Goal: Find specific page/section: Find specific page/section

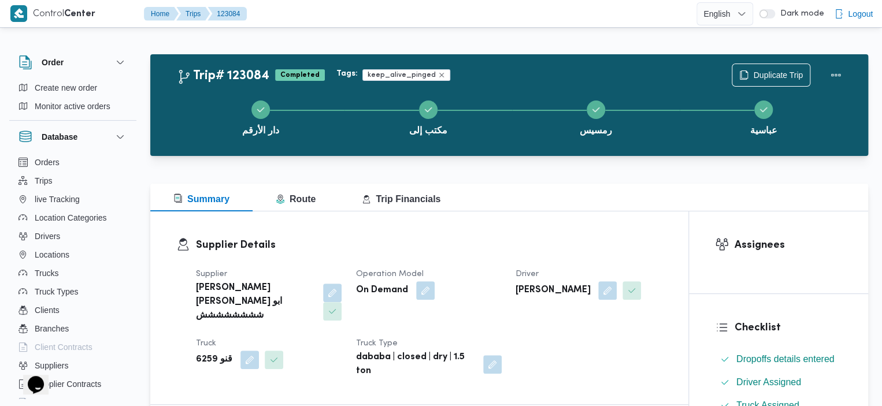
click at [491, 157] on div at bounding box center [509, 163] width 718 height 14
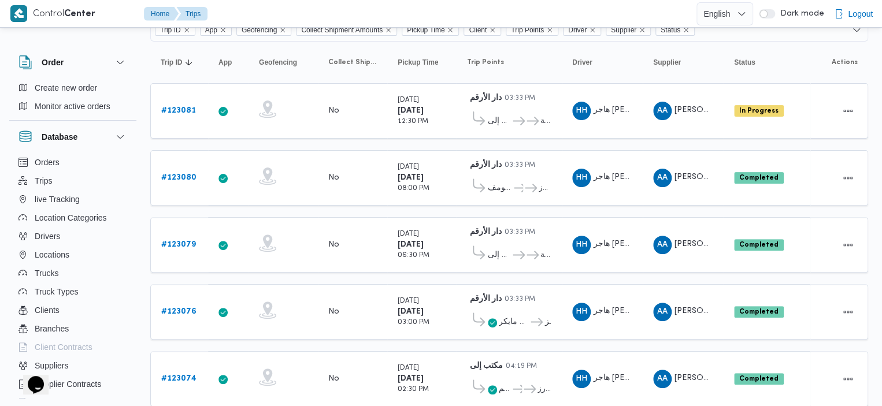
scroll to position [101, 0]
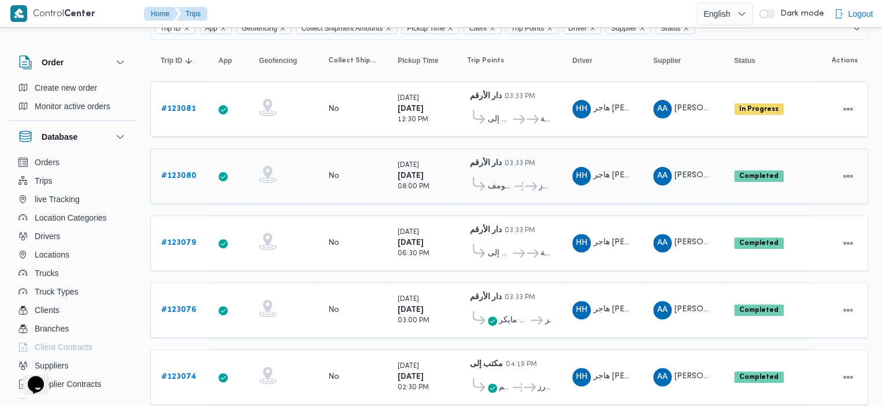
click at [502, 186] on span "ميدان تريومف" at bounding box center [500, 187] width 24 height 14
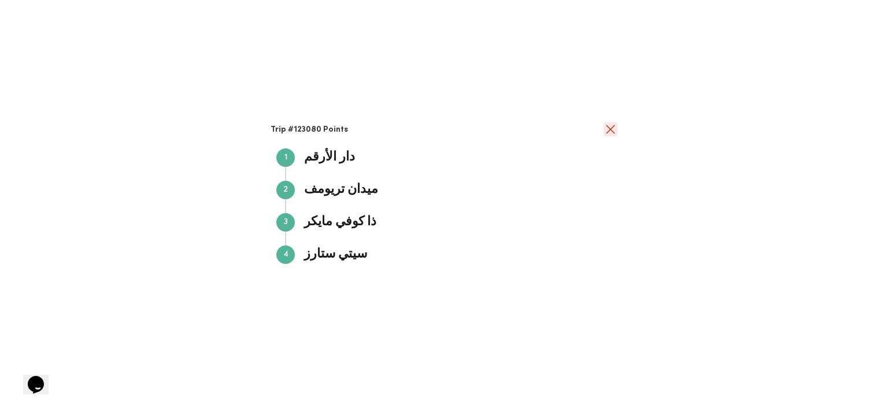
click at [603, 127] on button "close" at bounding box center [610, 130] width 14 height 14
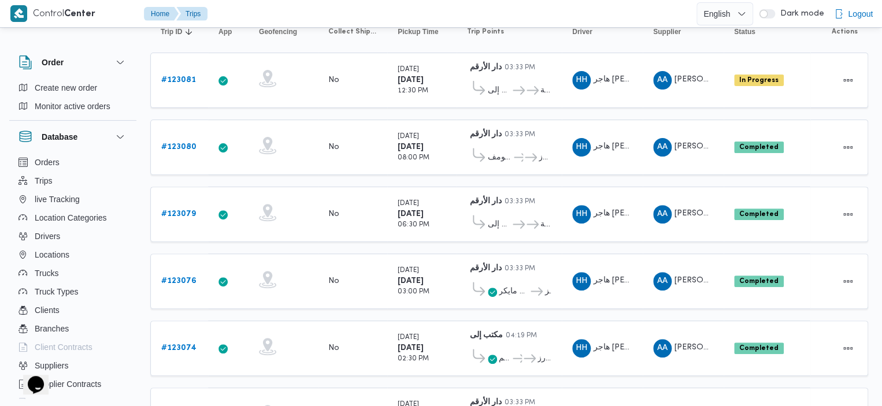
scroll to position [97, 0]
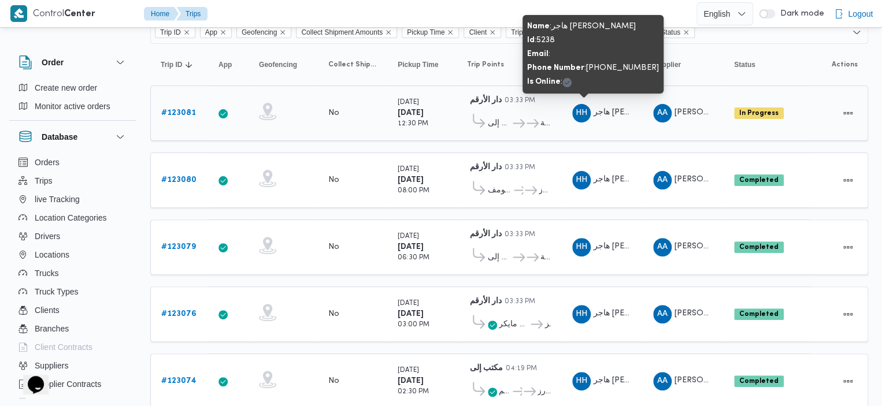
click at [585, 108] on span "HH" at bounding box center [582, 113] width 12 height 18
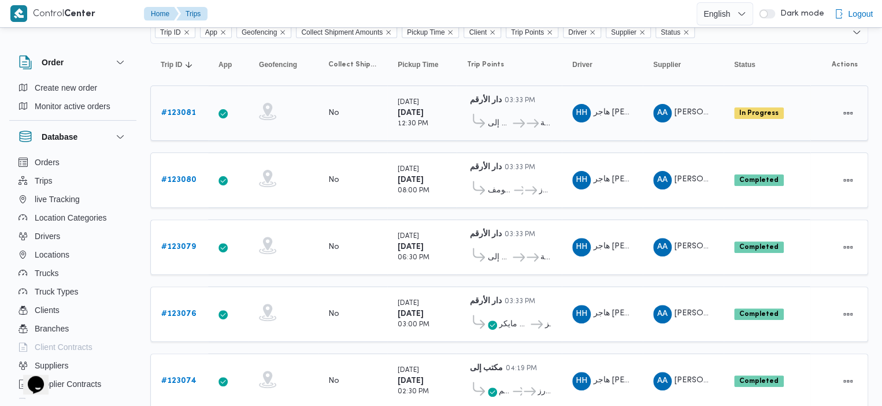
click at [184, 112] on b "# 123081" at bounding box center [178, 113] width 35 height 8
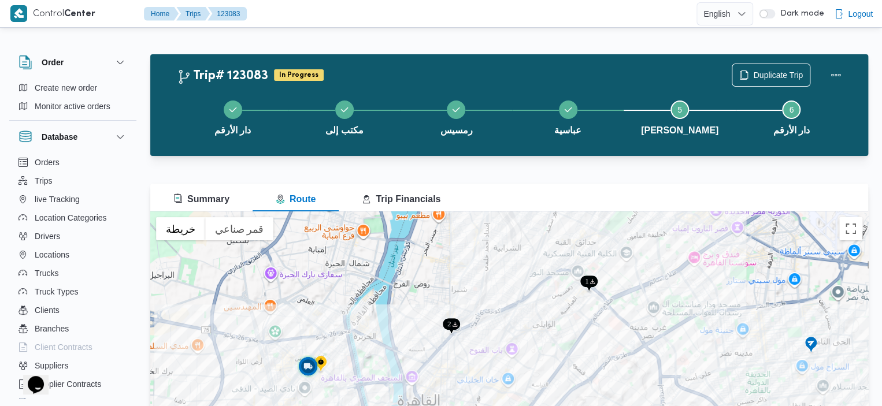
click at [321, 360] on img at bounding box center [321, 364] width 18 height 19
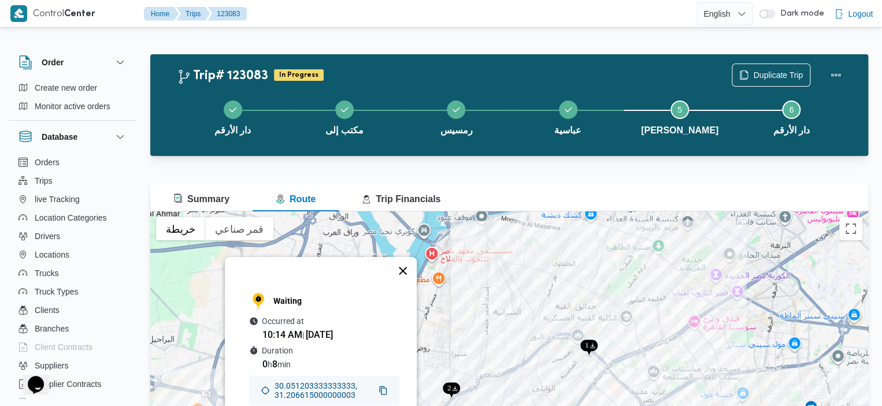
click at [407, 257] on button "إغلاق" at bounding box center [403, 271] width 28 height 28
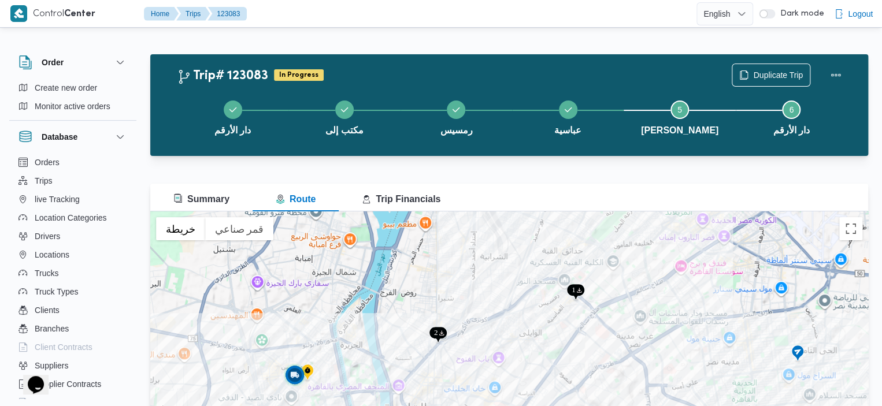
drag, startPoint x: 475, startPoint y: 321, endPoint x: 461, endPoint y: 258, distance: 64.5
click at [461, 258] on div at bounding box center [509, 356] width 718 height 289
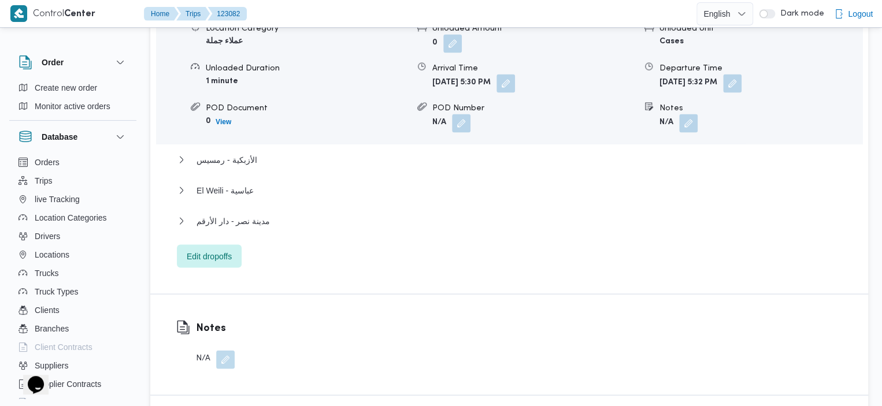
scroll to position [1084, 0]
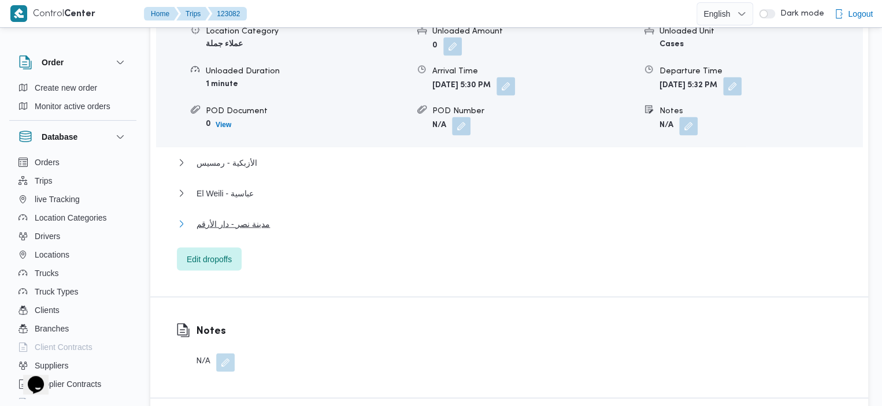
click at [229, 217] on span "مدينة نصر - دار الأرقم" at bounding box center [233, 224] width 73 height 14
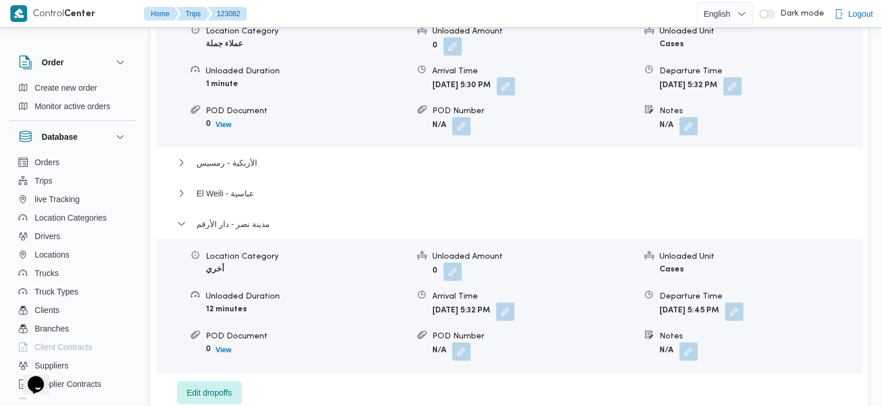
scroll to position [1165, 0]
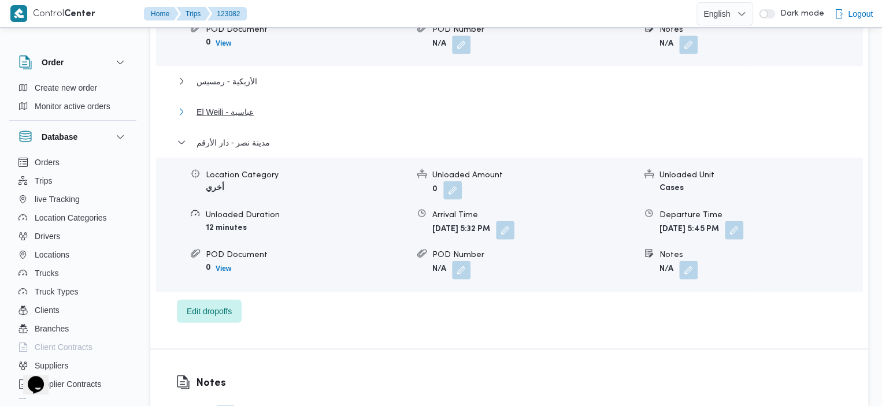
click at [244, 105] on span "El Weili - عباسية" at bounding box center [225, 112] width 57 height 14
